Goal: Task Accomplishment & Management: Use online tool/utility

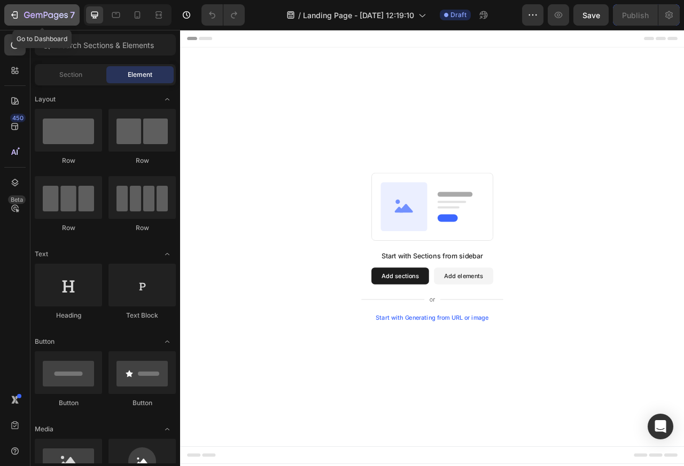
click at [20, 11] on div "7" at bounding box center [42, 15] width 66 height 13
click at [458, 342] on button "Add sections" at bounding box center [459, 342] width 73 height 21
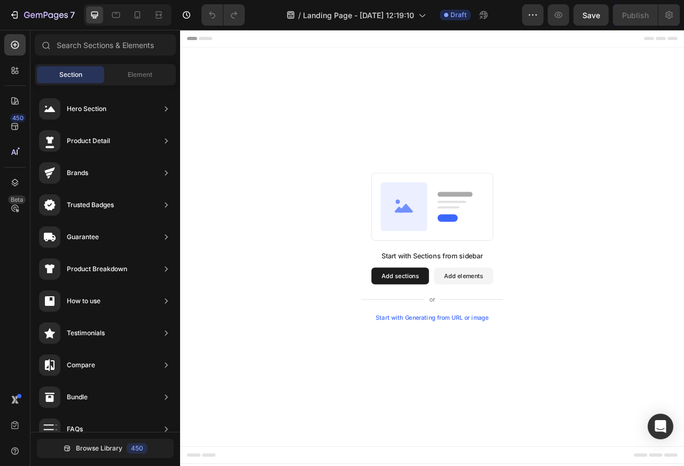
click at [67, 109] on div "Hero Section" at bounding box center [87, 109] width 40 height 11
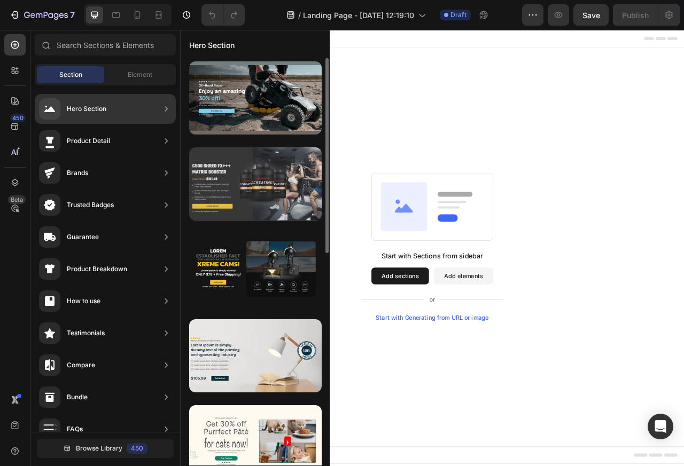
click at [258, 166] on div at bounding box center [255, 183] width 133 height 73
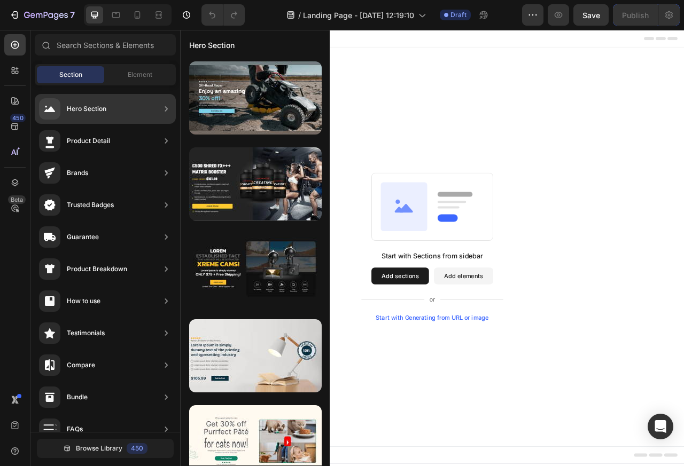
drag, startPoint x: 435, startPoint y: 120, endPoint x: 387, endPoint y: 239, distance: 128.3
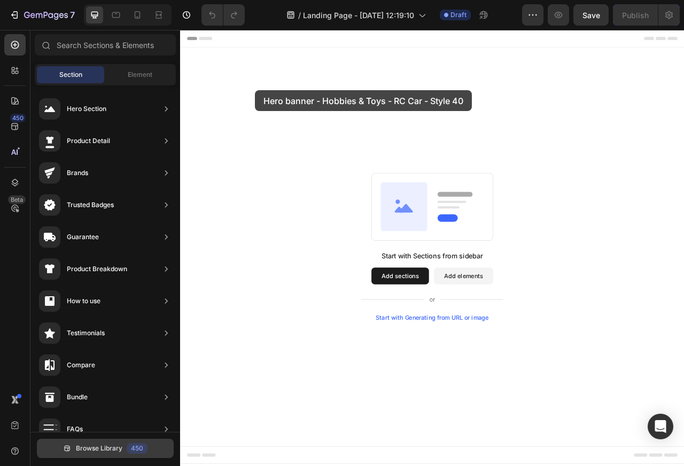
click at [103, 449] on span "Browse Library" at bounding box center [99, 449] width 46 height 10
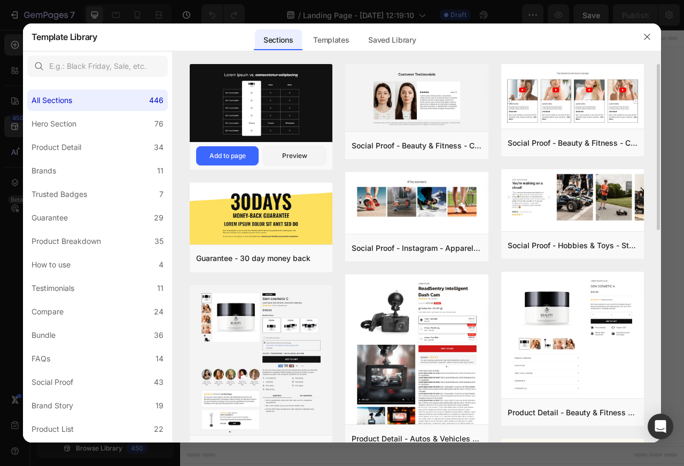
click at [250, 69] on img at bounding box center [261, 104] width 143 height 80
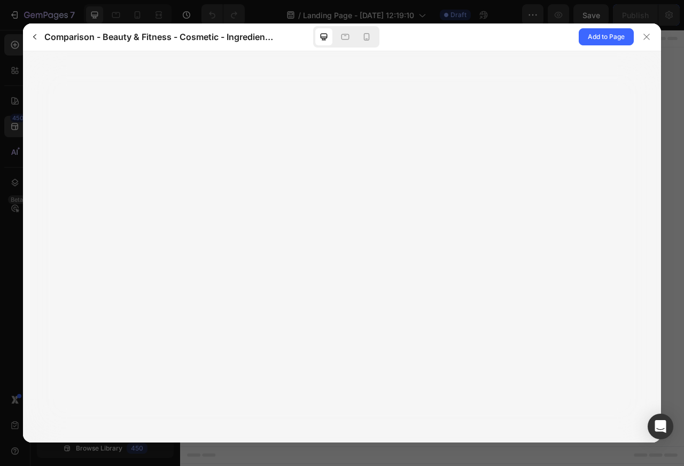
click at [664, 37] on div at bounding box center [342, 233] width 684 height 466
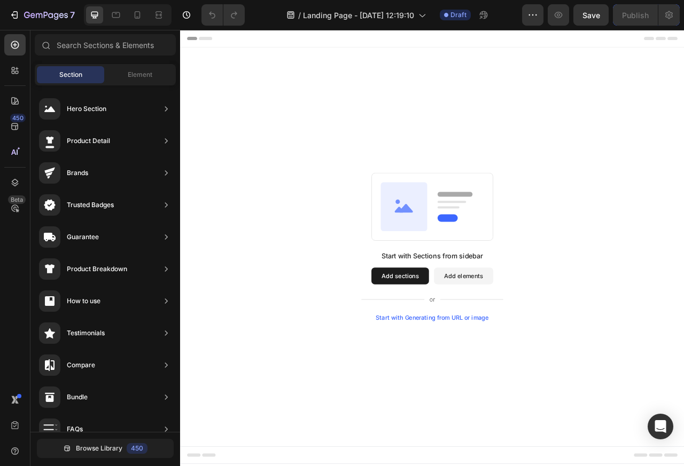
click at [248, 107] on div "Start with Sections from sidebar Add sections Add elements Start with Generatin…" at bounding box center [500, 306] width 641 height 508
click at [81, 449] on span "Browse Library" at bounding box center [99, 449] width 46 height 10
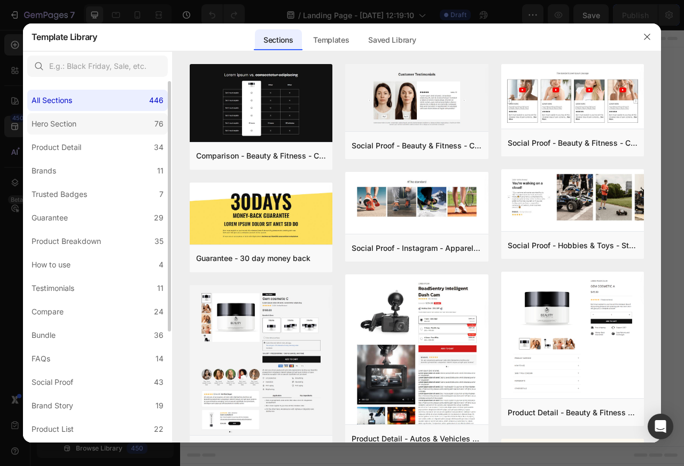
click at [61, 125] on div "Hero Section" at bounding box center [54, 124] width 45 height 13
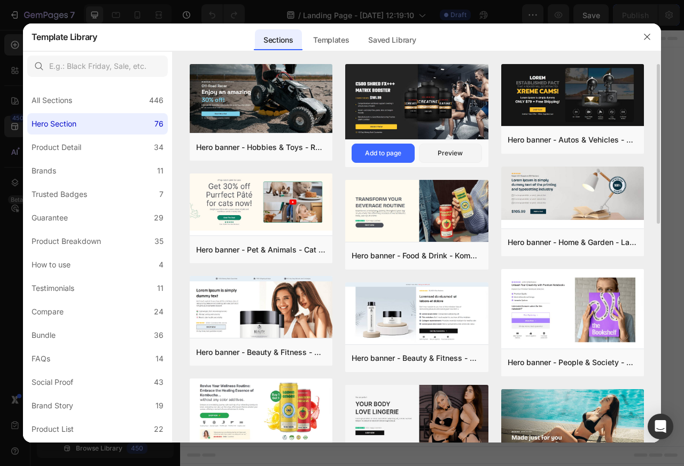
click at [388, 144] on button "Add to page" at bounding box center [383, 153] width 63 height 19
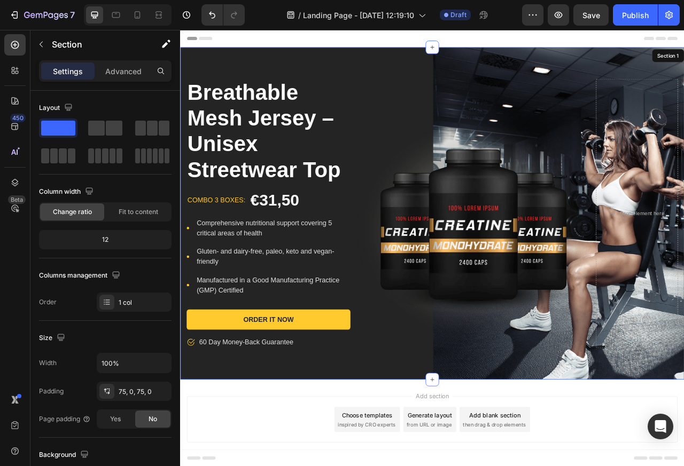
click at [404, 188] on img at bounding box center [552, 284] width 313 height 302
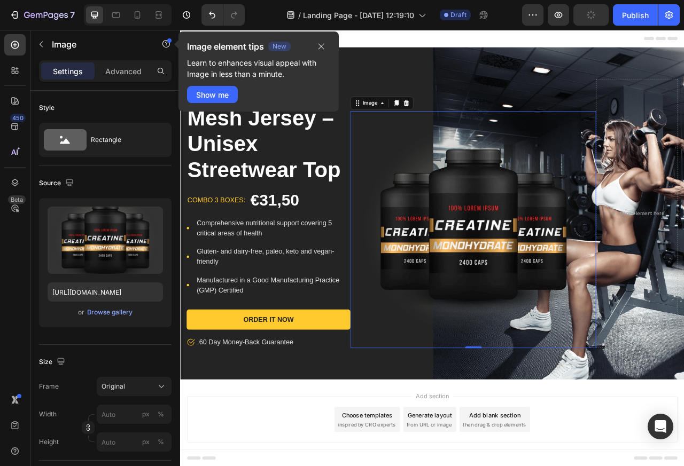
click at [536, 418] on img at bounding box center [552, 284] width 313 height 302
type input "[URL][DOMAIN_NAME]"
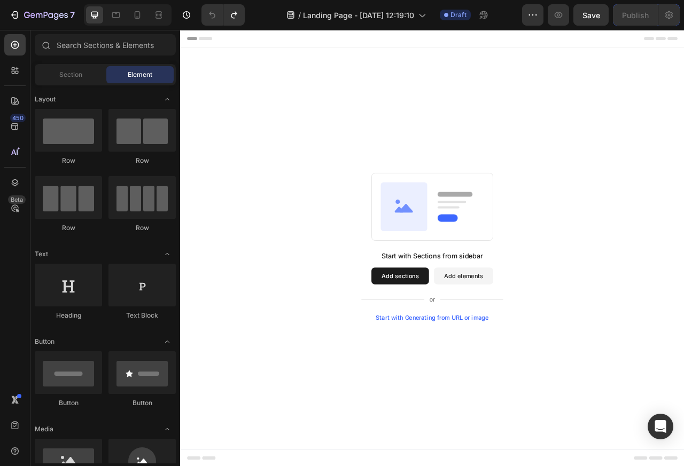
click at [456, 342] on button "Add sections" at bounding box center [459, 342] width 73 height 21
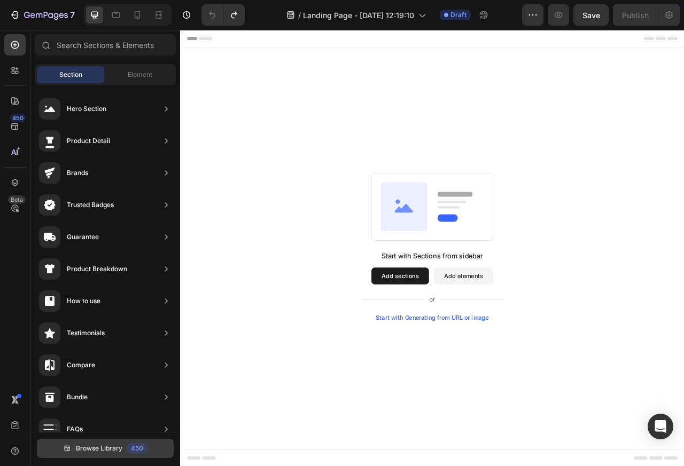
click at [97, 449] on span "Browse Library" at bounding box center [99, 449] width 46 height 10
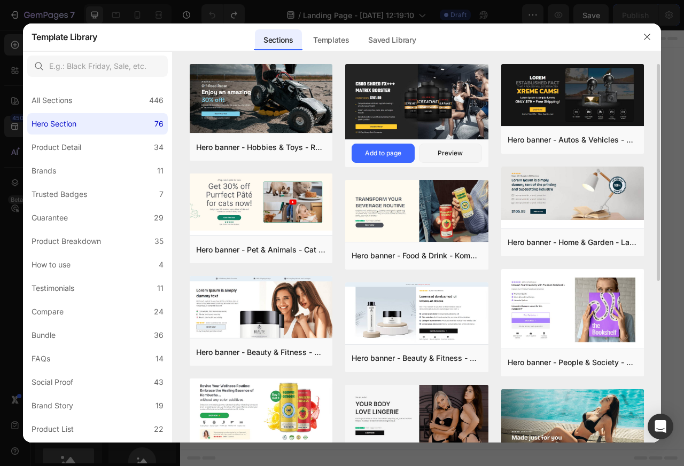
click at [388, 152] on div "Add to page" at bounding box center [383, 154] width 36 height 10
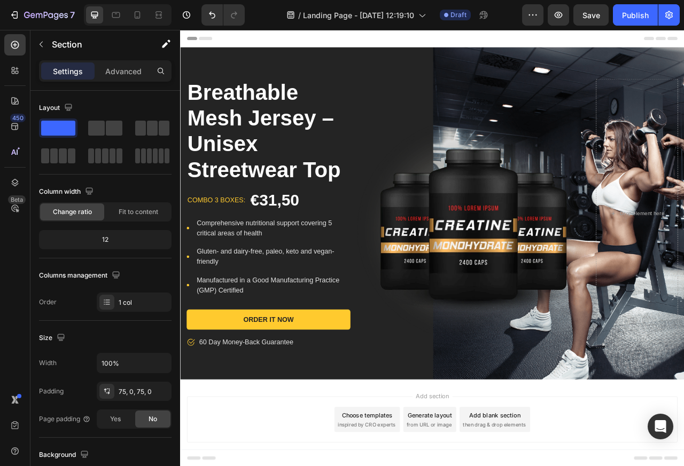
scroll to position [20, 0]
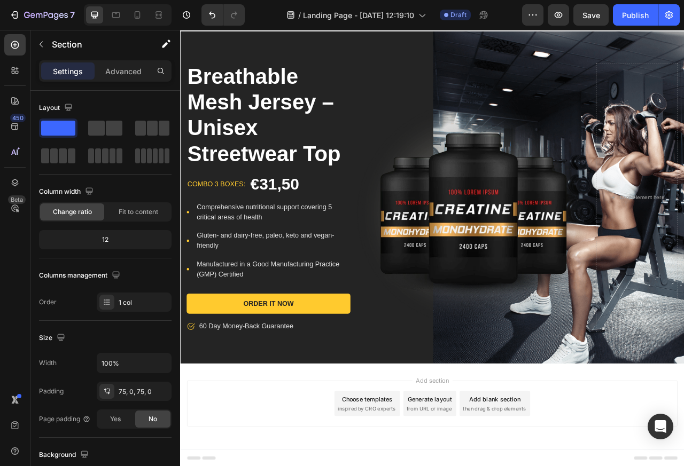
click at [432, 188] on img at bounding box center [552, 264] width 313 height 302
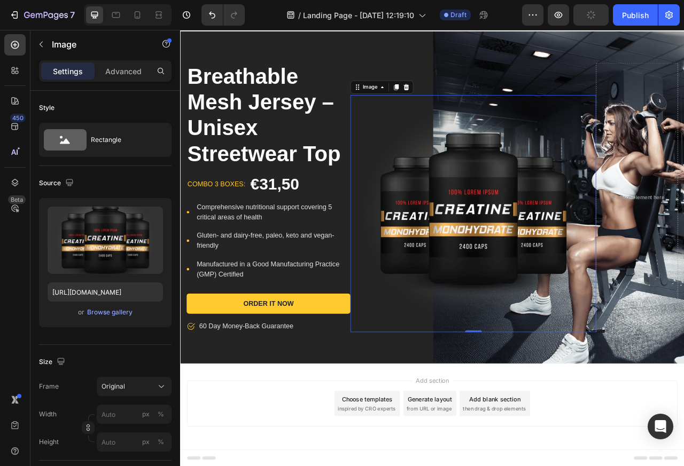
type input "[URL][DOMAIN_NAME]"
click at [219, 88] on h1 "Breathable Mesh Jersey – Unisex Streetwear Top" at bounding box center [292, 138] width 208 height 133
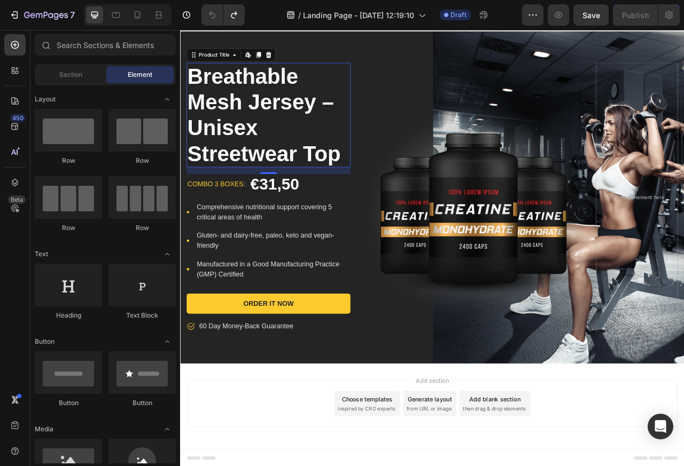
scroll to position [0, 0]
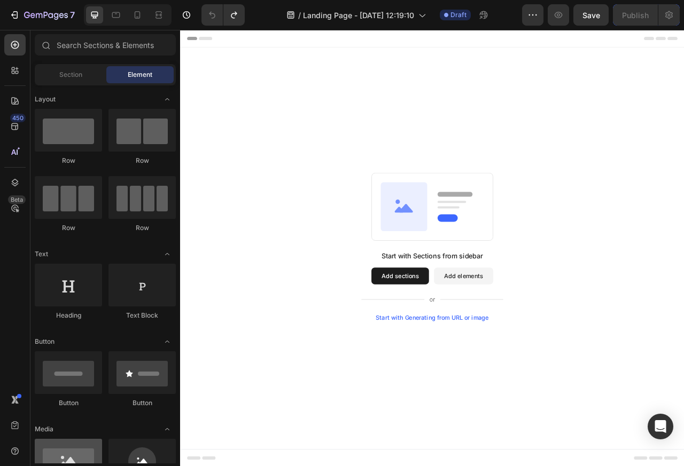
click at [94, 449] on div at bounding box center [68, 460] width 67 height 43
click at [57, 75] on div "Section" at bounding box center [70, 74] width 67 height 17
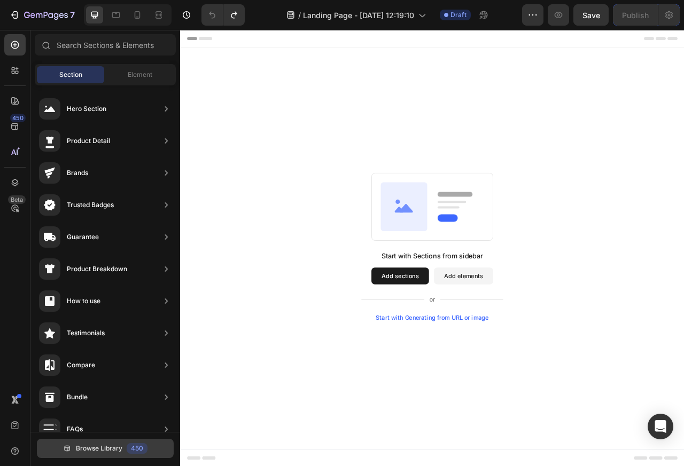
click at [97, 449] on span "Browse Library" at bounding box center [99, 449] width 46 height 10
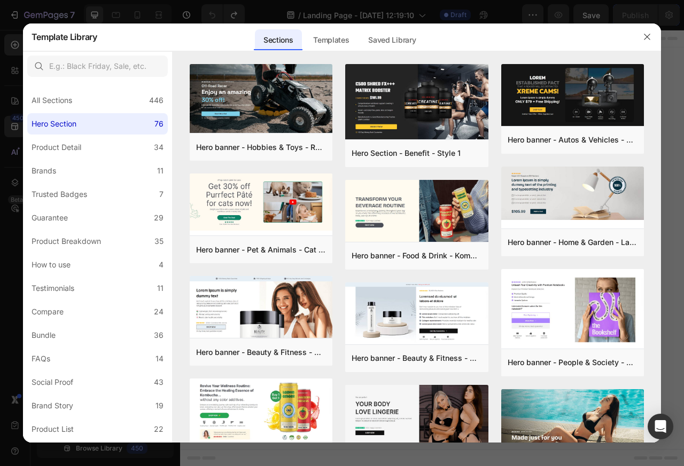
click at [91, 449] on div at bounding box center [342, 233] width 684 height 466
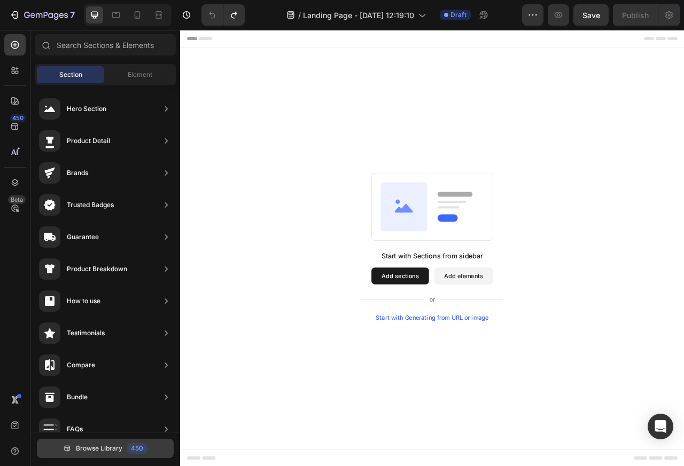
click at [94, 449] on span "Browse Library" at bounding box center [99, 449] width 46 height 10
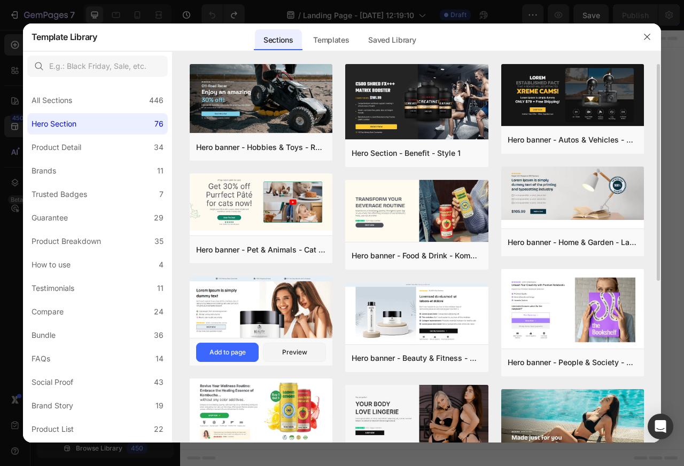
click at [242, 295] on img at bounding box center [261, 306] width 143 height 61
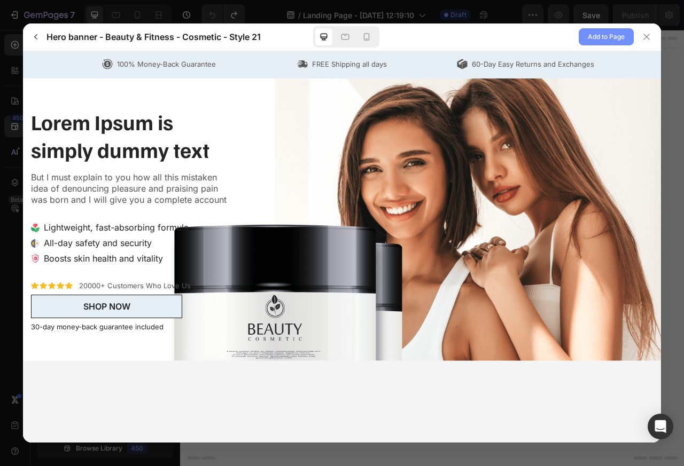
click at [607, 37] on span "Add to Page" at bounding box center [606, 36] width 37 height 13
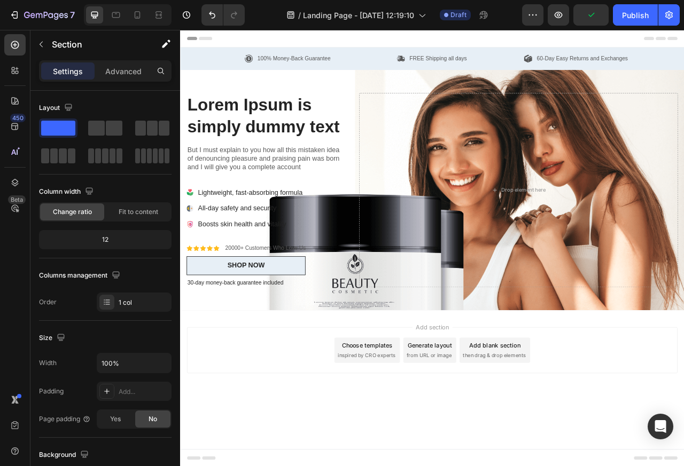
click at [216, 149] on h2 "Lorem Ipsum is simply dummy text" at bounding box center [289, 139] width 202 height 58
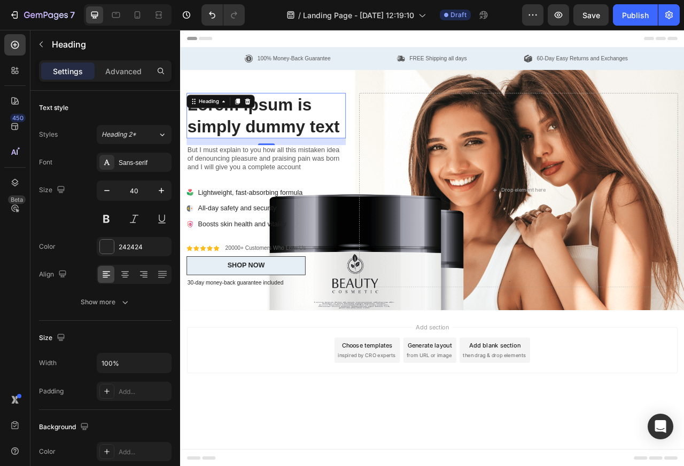
click at [236, 127] on div "Heading" at bounding box center [231, 120] width 87 height 17
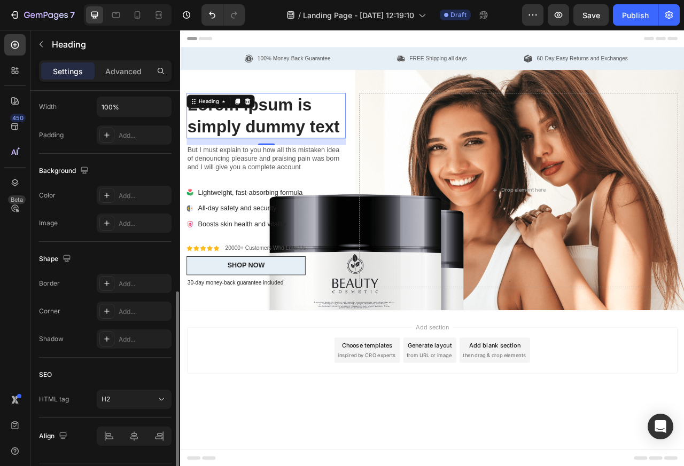
scroll to position [289, 0]
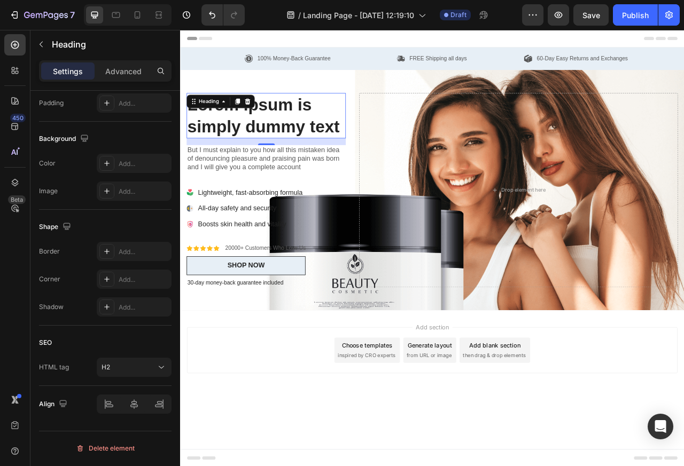
click at [261, 153] on h2 "Lorem Ipsum is simply dummy text" at bounding box center [289, 139] width 202 height 58
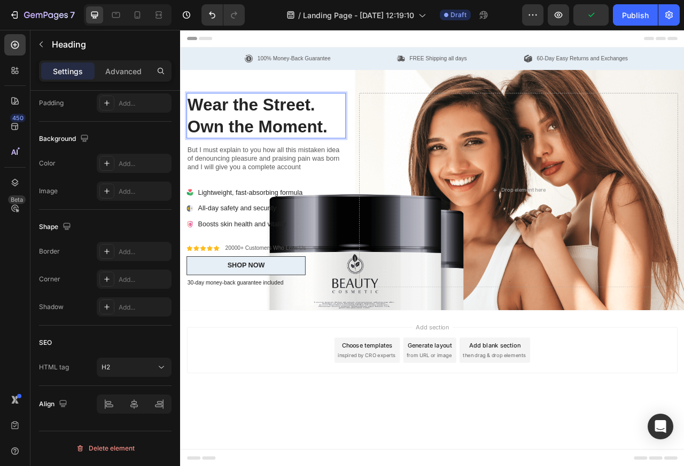
click at [238, 184] on p "But I must explain to you how all this mistaken idea of denouncing pleasure and…" at bounding box center [289, 193] width 200 height 33
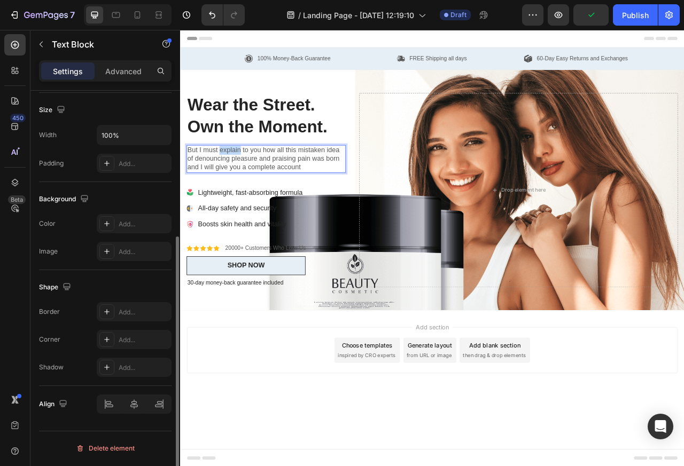
scroll to position [0, 0]
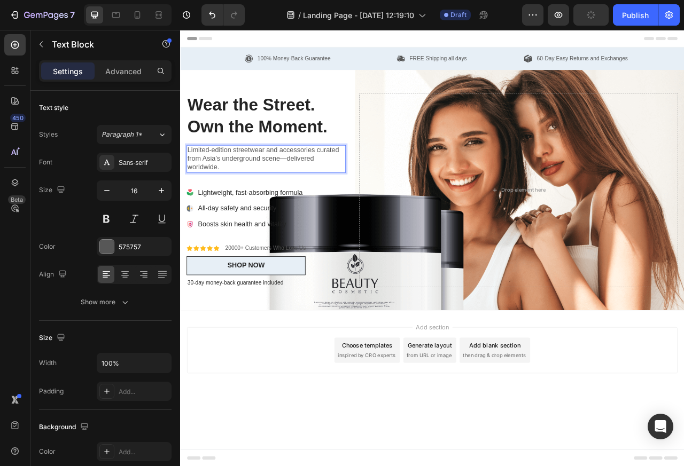
click at [211, 236] on p "Lightweight, fast-absorbing formula" at bounding box center [268, 236] width 133 height 13
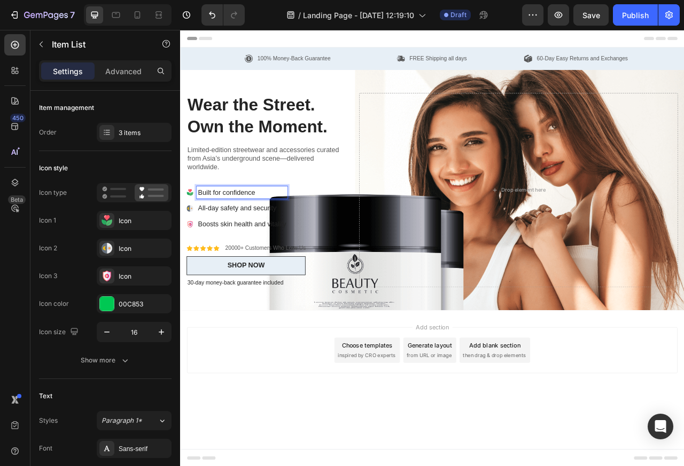
click at [221, 259] on p "All-day safety and security" at bounding box center [258, 257] width 112 height 13
click at [214, 276] on p "Boosts skin health and vitality" at bounding box center [258, 277] width 112 height 13
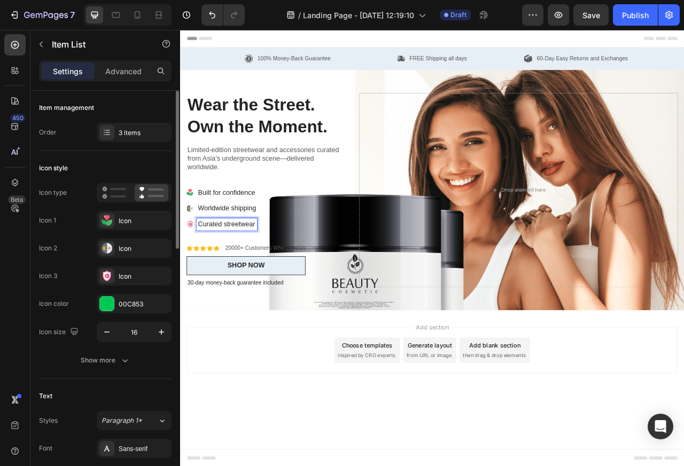
click at [76, 133] on div "Order 3 items" at bounding box center [105, 132] width 133 height 19
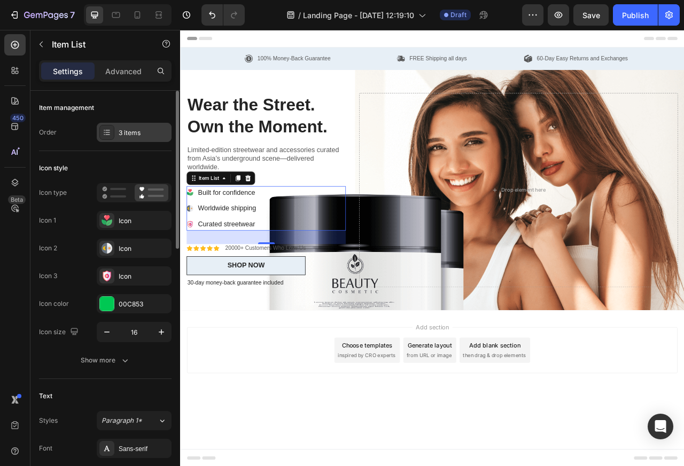
click at [136, 134] on div "3 items" at bounding box center [144, 133] width 50 height 10
click at [123, 187] on icon at bounding box center [114, 192] width 24 height 13
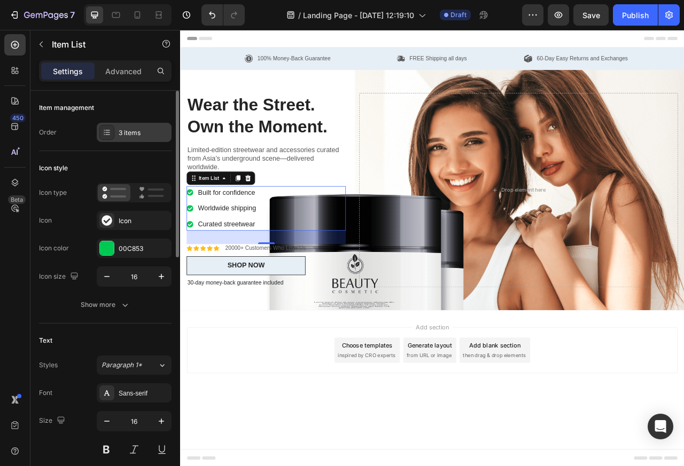
click at [115, 133] on div "3 items" at bounding box center [134, 132] width 75 height 19
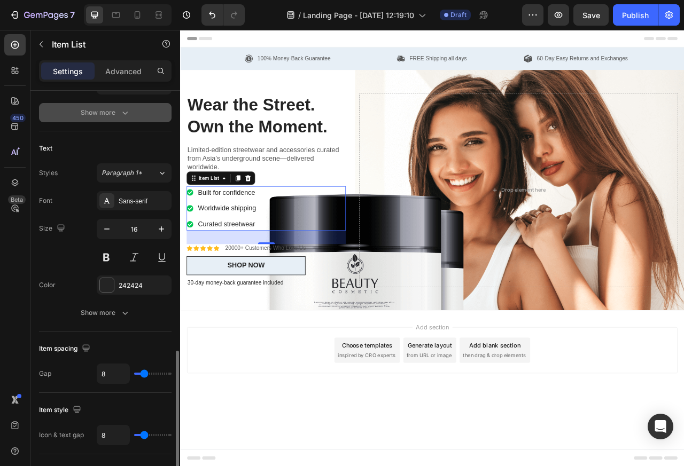
scroll to position [385, 0]
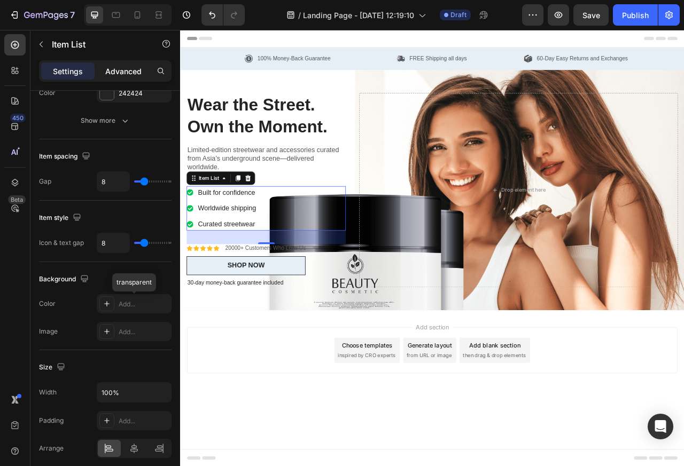
click at [118, 71] on p "Advanced" at bounding box center [123, 71] width 36 height 11
type input "100%"
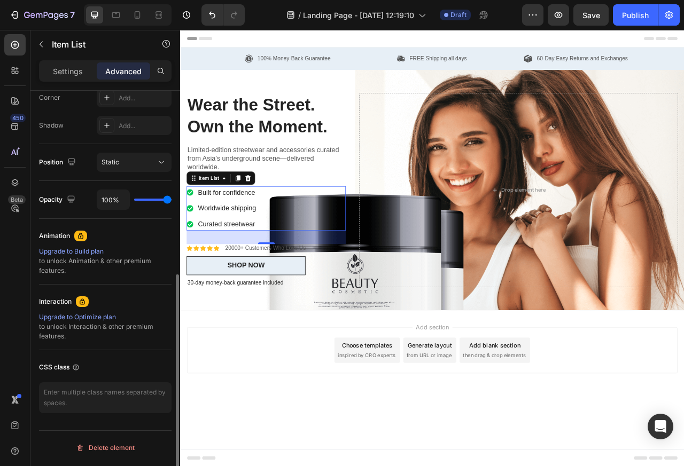
scroll to position [337, 0]
click at [233, 278] on p "Curated streetwear" at bounding box center [239, 277] width 74 height 13
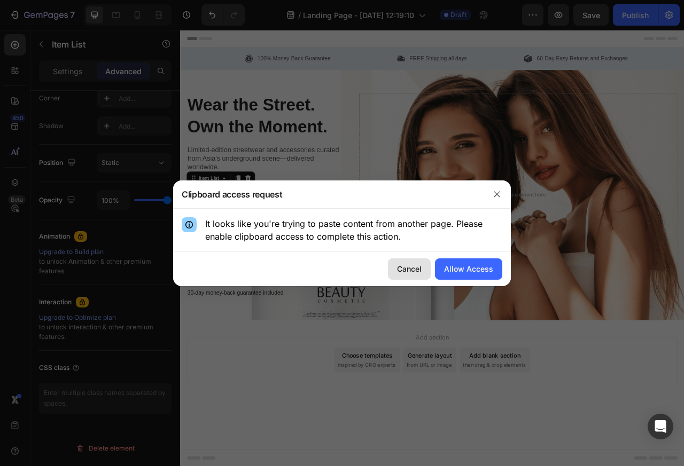
click at [402, 270] on div "Cancel" at bounding box center [409, 268] width 25 height 11
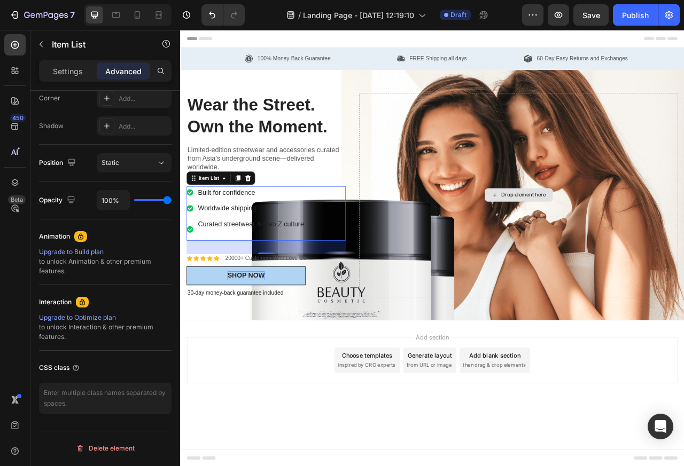
click at [264, 342] on div "SHOP NOW" at bounding box center [264, 342] width 48 height 11
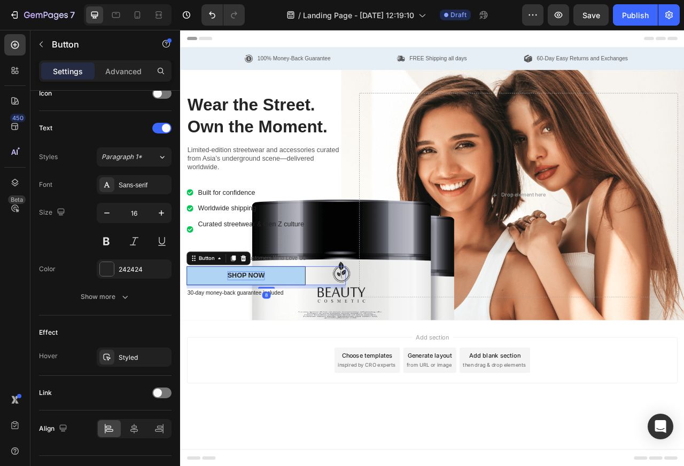
scroll to position [0, 0]
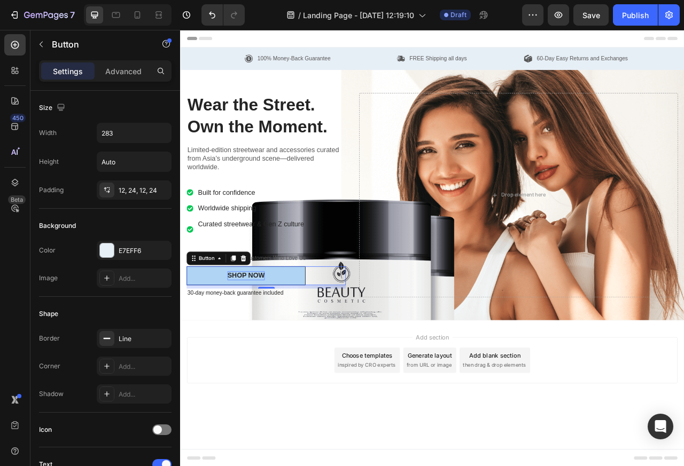
click at [263, 342] on div "SHOP NOW" at bounding box center [264, 342] width 48 height 11
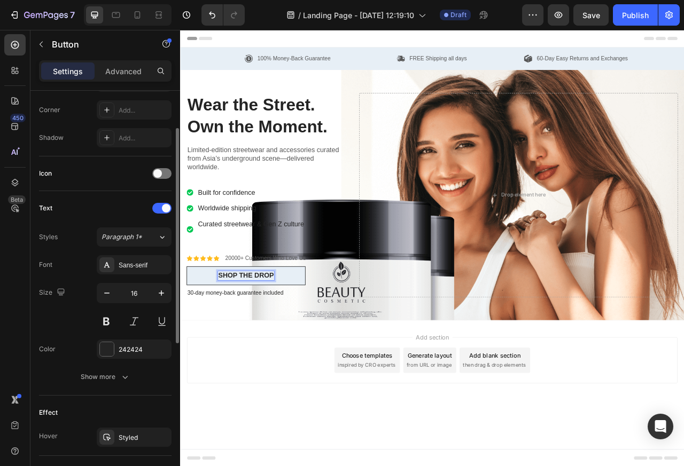
scroll to position [321, 0]
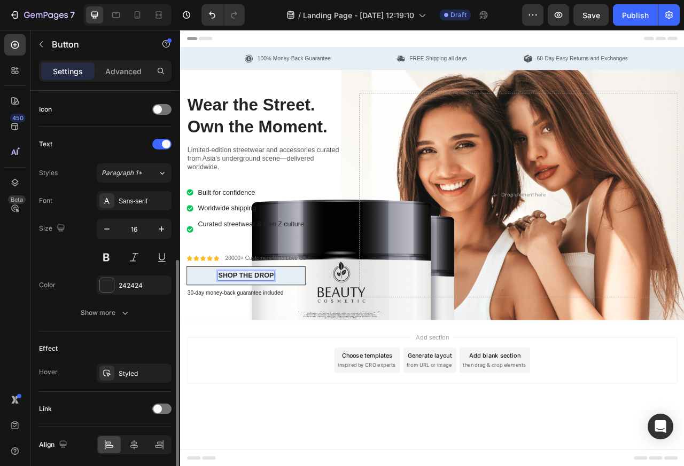
click at [56, 407] on div "Link" at bounding box center [105, 409] width 133 height 17
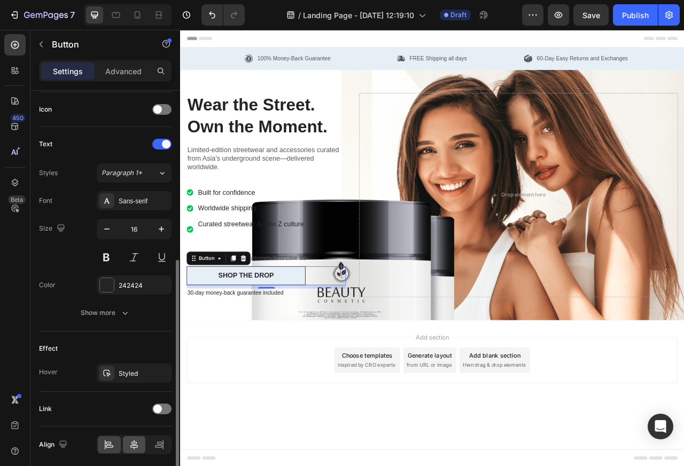
scroll to position [362, 0]
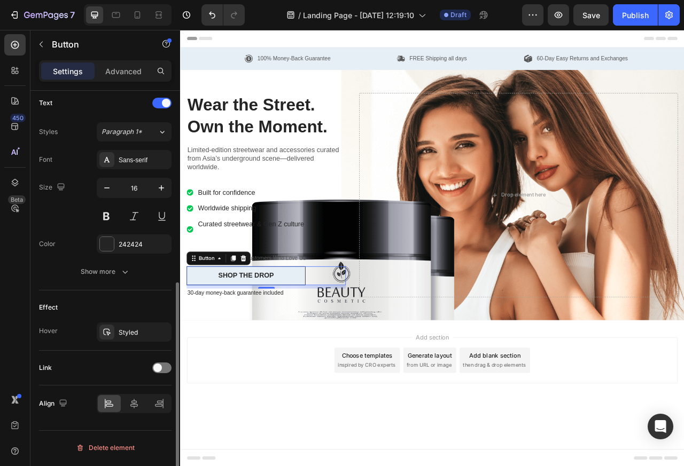
click at [155, 361] on div "Link" at bounding box center [105, 368] width 133 height 17
click at [55, 361] on div "Link" at bounding box center [105, 368] width 133 height 17
click at [567, 446] on div "Add blank section" at bounding box center [580, 444] width 65 height 11
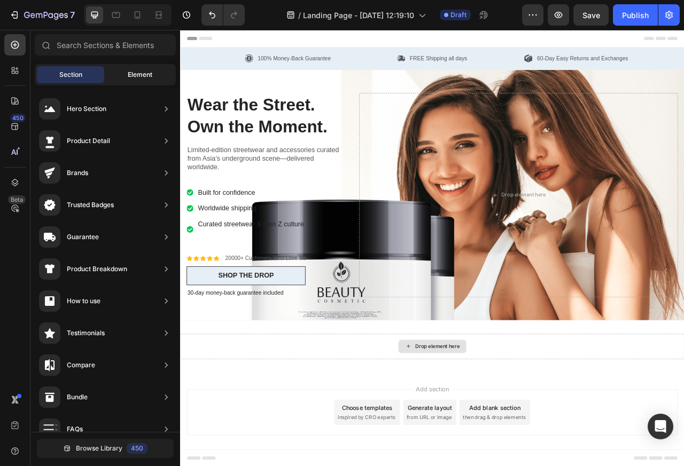
click at [115, 75] on div "Element" at bounding box center [139, 74] width 67 height 17
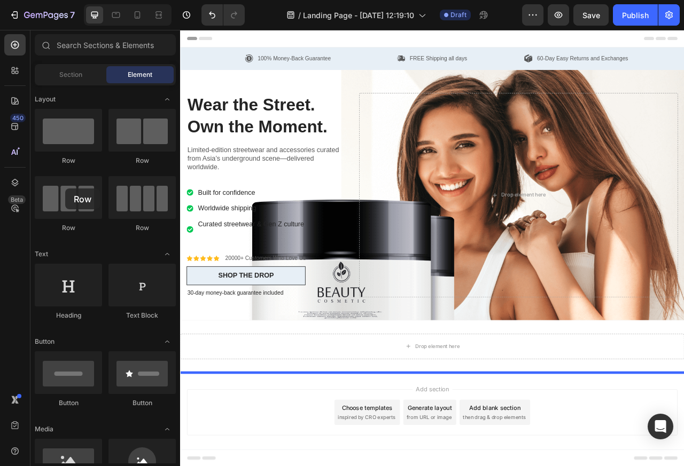
scroll to position [12, 0]
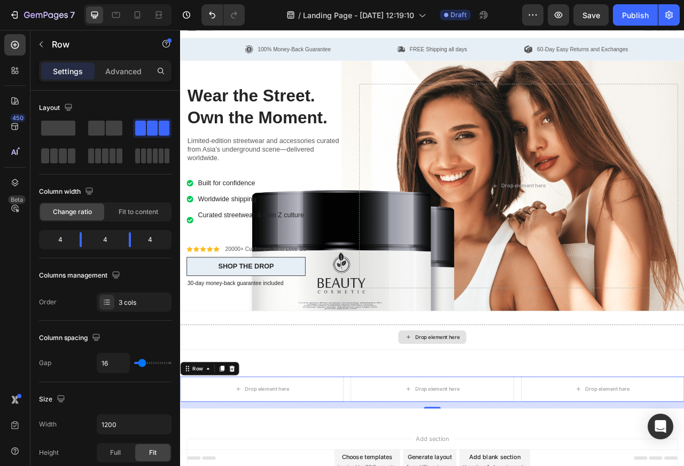
click at [445, 424] on div "Drop element here" at bounding box center [500, 421] width 641 height 32
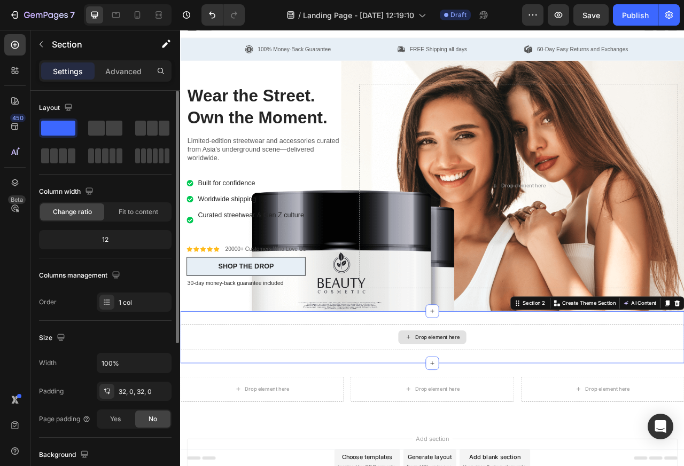
click at [81, 133] on div at bounding box center [105, 142] width 133 height 47
click at [100, 134] on span at bounding box center [96, 128] width 17 height 15
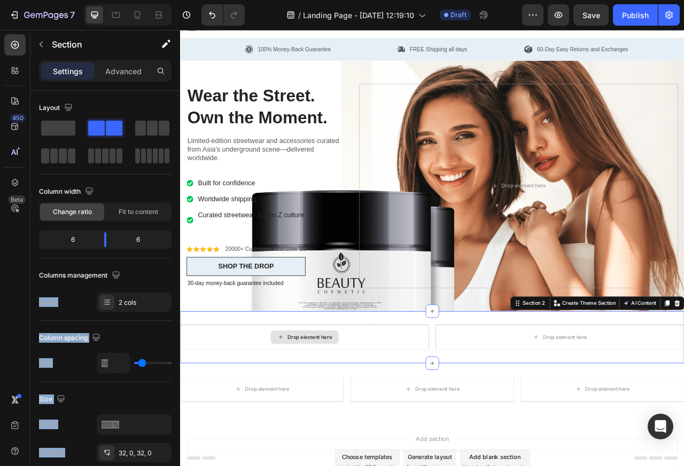
click at [332, 424] on div "Drop element here" at bounding box center [344, 421] width 57 height 9
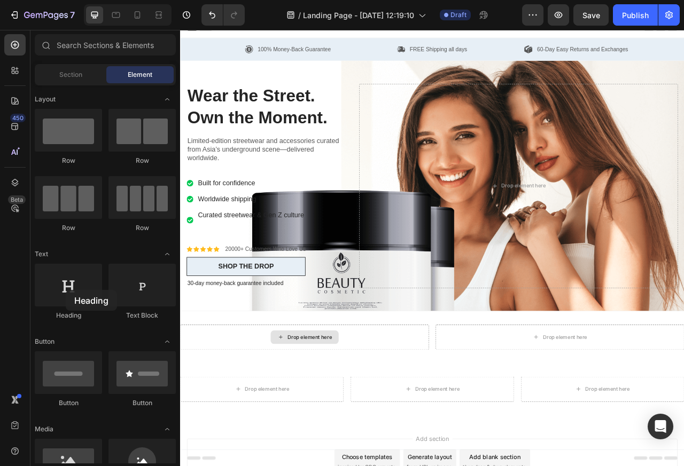
click at [318, 423] on div "Drop element here" at bounding box center [344, 421] width 57 height 9
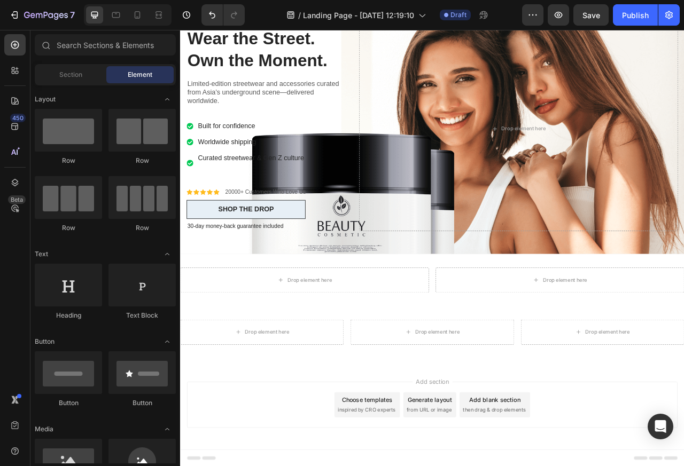
scroll to position [87, 0]
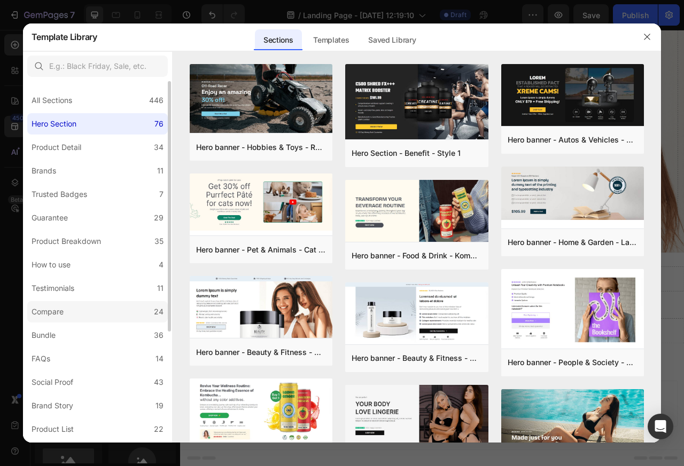
click at [54, 313] on div "Compare" at bounding box center [48, 312] width 32 height 13
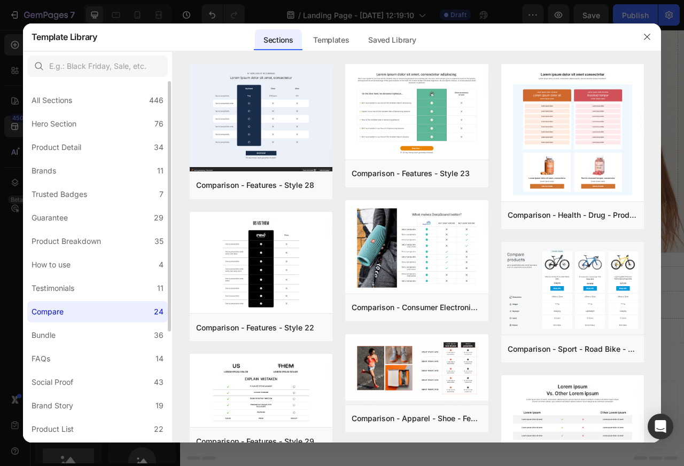
click at [51, 315] on div "Compare" at bounding box center [48, 312] width 32 height 13
click at [64, 241] on div "Product Breakdown" at bounding box center [66, 241] width 69 height 13
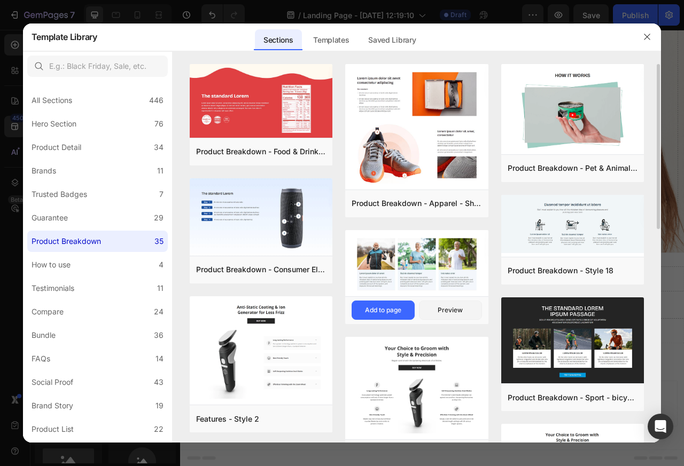
click at [381, 308] on div "Add to page" at bounding box center [383, 311] width 36 height 10
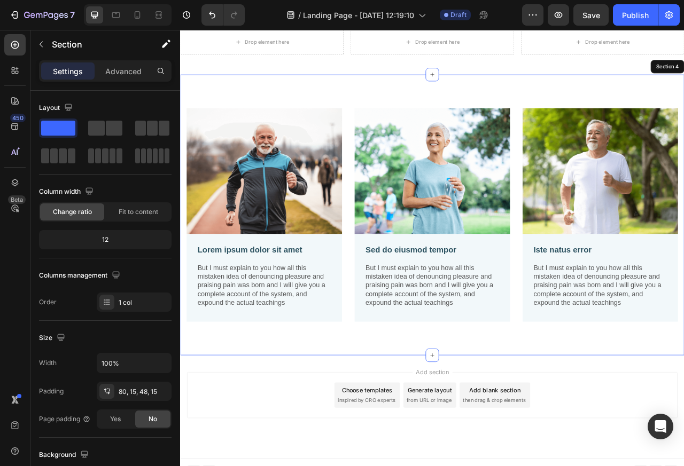
scroll to position [465, 0]
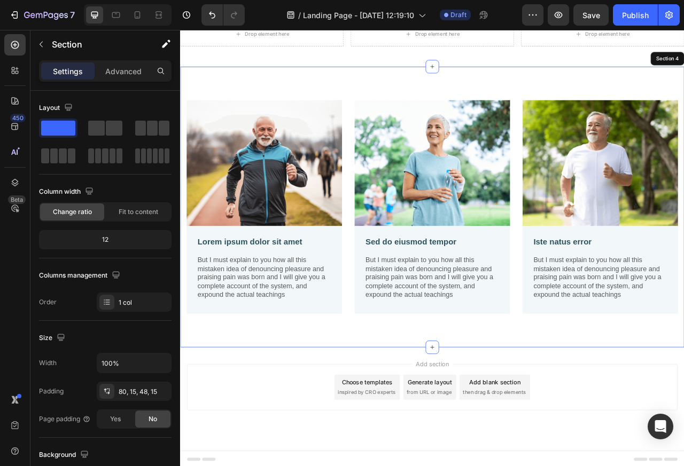
click at [513, 388] on div "Sed do eiusmod tempor Text Block But I must explain to you how all this mistake…" at bounding box center [501, 335] width 198 height 112
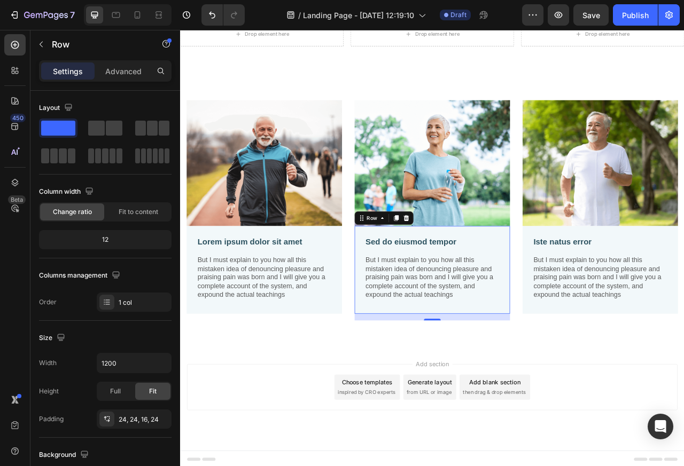
click at [246, 299] on p "Lorem ipsum dolor sit amet" at bounding box center [287, 299] width 170 height 13
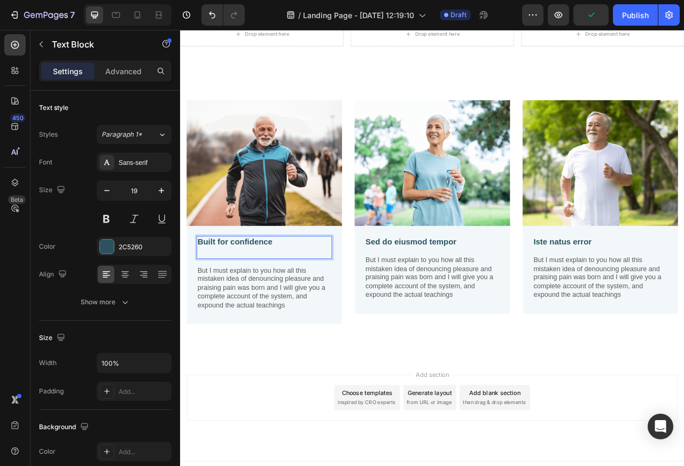
click at [485, 299] on p "Sed do eiusmod tempor" at bounding box center [501, 299] width 170 height 13
